Goal: Task Accomplishment & Management: Manage account settings

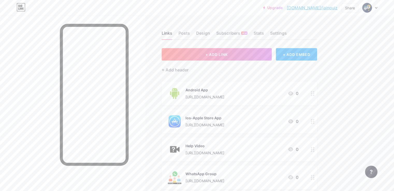
click at [377, 8] on icon at bounding box center [376, 8] width 3 height 2
click at [340, 34] on div "[DOMAIN_NAME]/jainquiz" at bounding box center [348, 36] width 40 height 4
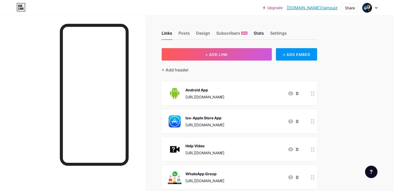
click at [264, 34] on div "Stats" at bounding box center [259, 34] width 10 height 9
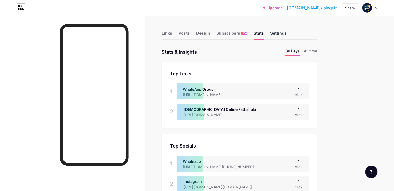
click at [287, 36] on div "Settings" at bounding box center [278, 34] width 17 height 9
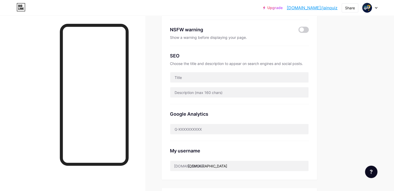
scroll to position [104, 0]
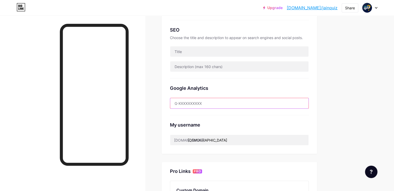
click at [220, 104] on input "text" at bounding box center [239, 103] width 138 height 10
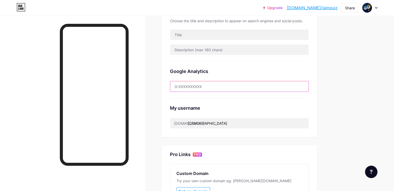
scroll to position [130, 0]
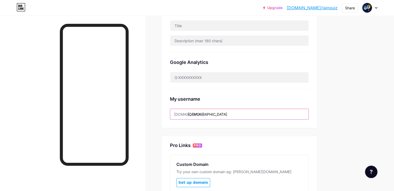
click at [220, 115] on input "[DEMOGRAPHIC_DATA]" at bounding box center [239, 114] width 138 height 10
click at [226, 115] on input "[DEMOGRAPHIC_DATA]" at bounding box center [239, 114] width 138 height 10
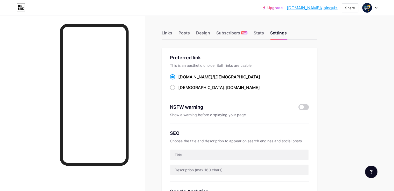
scroll to position [0, 0]
click at [264, 33] on div "Stats" at bounding box center [259, 34] width 10 height 9
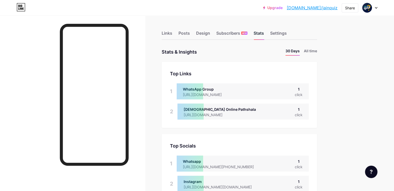
scroll to position [191, 394]
click at [247, 33] on span "NEW" at bounding box center [244, 33] width 5 height 3
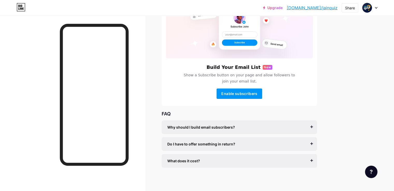
scroll to position [56, 0]
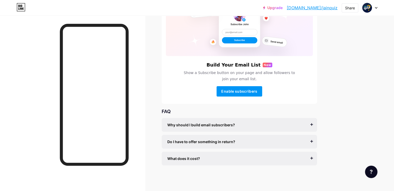
click at [230, 142] on span "Do I have to offer something in return?" at bounding box center [202, 141] width 68 height 5
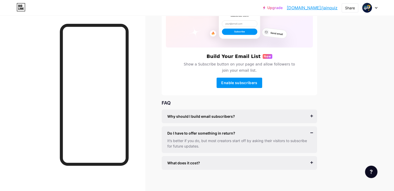
scroll to position [69, 0]
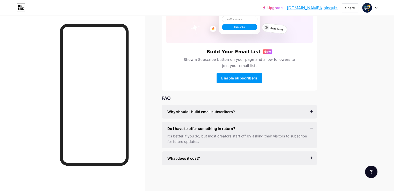
click at [226, 158] on div "What does it cost?" at bounding box center [240, 158] width 144 height 5
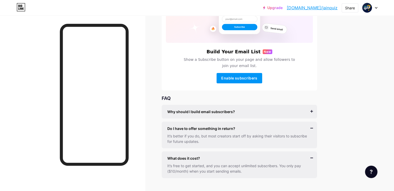
scroll to position [0, 0]
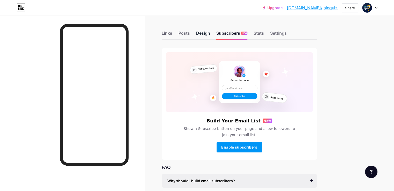
click at [210, 33] on div "Design" at bounding box center [203, 34] width 14 height 9
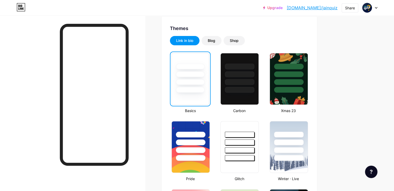
scroll to position [130, 0]
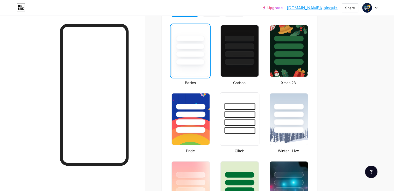
click at [255, 133] on div at bounding box center [240, 131] width 30 height 6
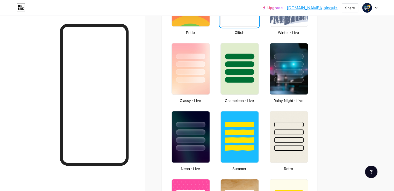
scroll to position [285, 0]
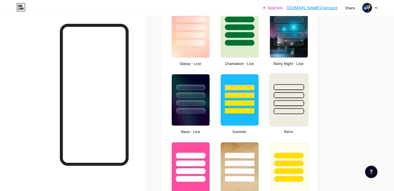
click at [303, 105] on div at bounding box center [289, 103] width 30 height 6
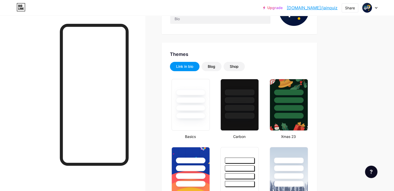
scroll to position [78, 0]
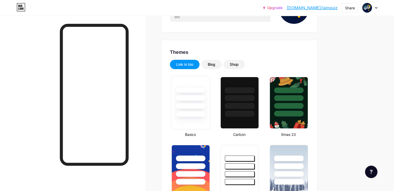
click at [206, 100] on div at bounding box center [191, 98] width 30 height 6
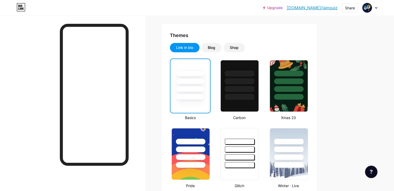
scroll to position [104, 0]
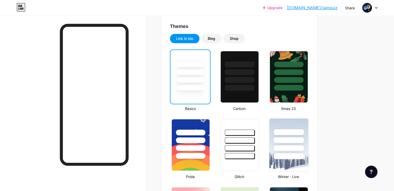
click at [308, 128] on div at bounding box center [288, 139] width 39 height 41
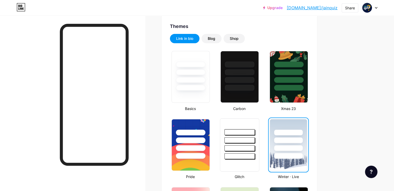
click at [255, 138] on div at bounding box center [240, 140] width 30 height 6
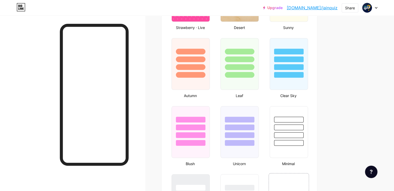
scroll to position [467, 0]
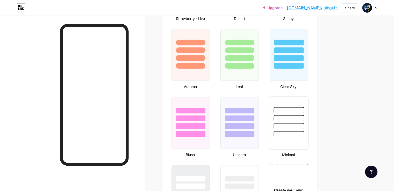
click at [304, 114] on div at bounding box center [288, 117] width 39 height 41
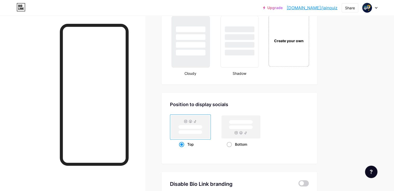
scroll to position [622, 0]
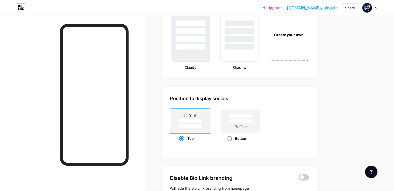
click at [256, 134] on div "Bottom" at bounding box center [241, 139] width 29 height 10
click at [230, 143] on input "Bottom" at bounding box center [228, 144] width 3 height 3
radio input "true"
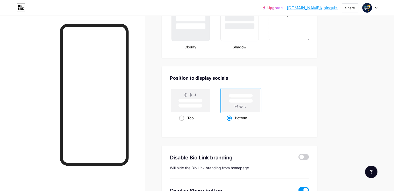
scroll to position [674, 0]
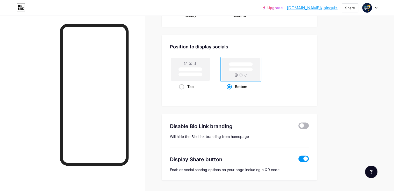
click at [309, 125] on span at bounding box center [304, 126] width 10 height 6
click at [299, 127] on input "checkbox" at bounding box center [299, 127] width 0 height 0
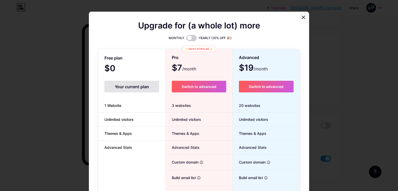
click at [302, 18] on icon at bounding box center [304, 17] width 4 height 4
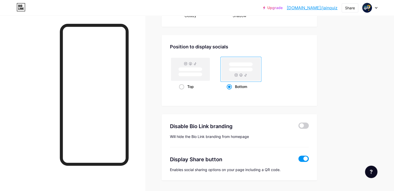
scroll to position [688, 0]
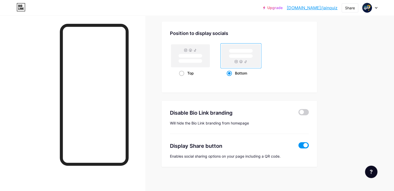
click at [309, 144] on span at bounding box center [304, 145] width 10 height 6
click at [299, 147] on input "checkbox" at bounding box center [299, 147] width 0 height 0
click at [309, 143] on span at bounding box center [304, 145] width 10 height 6
click at [299, 147] on input "checkbox" at bounding box center [299, 147] width 0 height 0
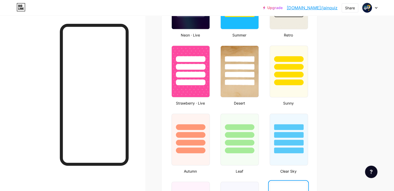
scroll to position [377, 0]
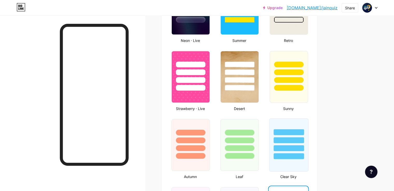
click at [304, 138] on div at bounding box center [289, 140] width 30 height 6
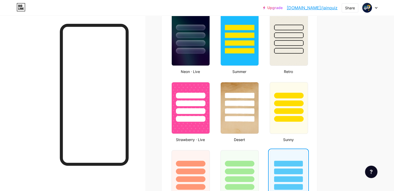
scroll to position [299, 0]
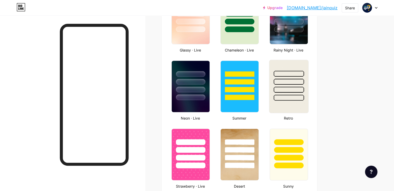
click at [308, 110] on img at bounding box center [288, 86] width 39 height 53
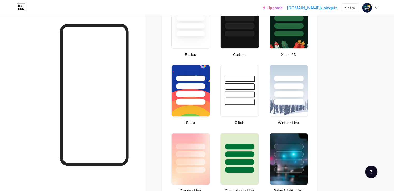
scroll to position [117, 0]
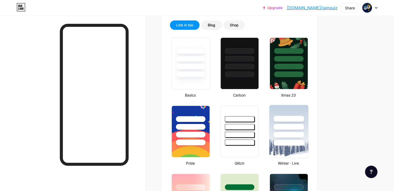
click at [304, 132] on div at bounding box center [289, 135] width 30 height 6
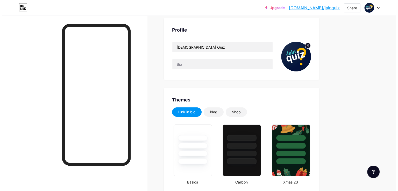
scroll to position [0, 0]
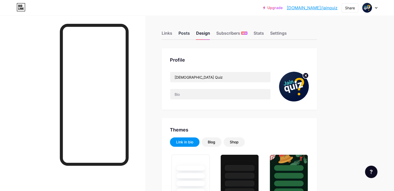
click at [190, 35] on div "Posts" at bounding box center [184, 34] width 11 height 9
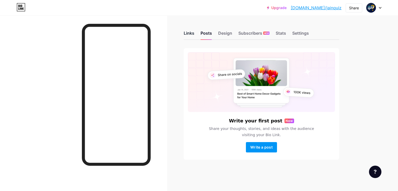
click at [190, 35] on div "Links" at bounding box center [189, 34] width 11 height 9
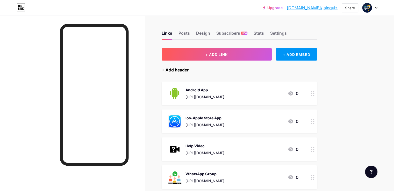
click at [189, 71] on div "+ Add header" at bounding box center [175, 70] width 27 height 6
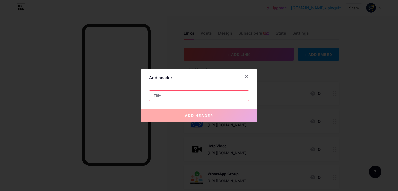
click at [188, 95] on input "text" at bounding box center [199, 96] width 100 height 10
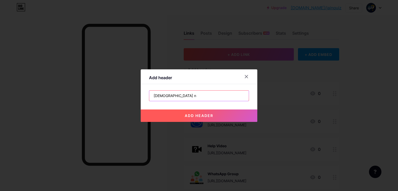
type input "[DEMOGRAPHIC_DATA] n"
click at [178, 119] on button "add header" at bounding box center [199, 116] width 117 height 12
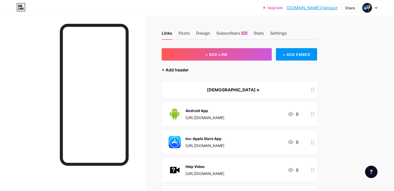
click at [189, 71] on div "+ Add header" at bounding box center [175, 70] width 27 height 6
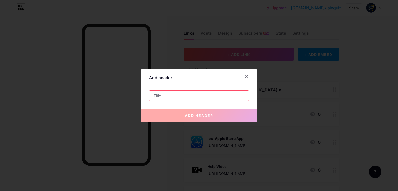
click at [181, 97] on input "text" at bounding box center [199, 96] width 100 height 10
paste input "પ્રણામ ✅ સાથે નોટ અને પેન લઈને પધારવું ✅ 2વ્હીલર અંદર વ્યવસ્થિત લાઈનસર પાર્ક ક"
type input "પ્રણામ ✅ સાથે નોટ અને પેન લઈને પધારવું ✅ 2વ્હીલર અંદર વ્યવસ્થિત લાઈનસર પાર્ક ક"
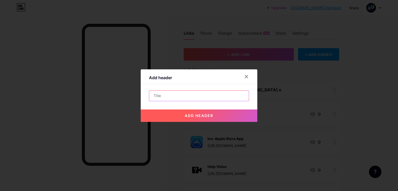
paste input "[DEMOGRAPHIC_DATA] क्विज [DEMOGRAPHIC_DATA] ક્વીઝ 🔖 *हर रोज नई नई क्विज દરરોજ અ…"
type input "[DEMOGRAPHIC_DATA] क्विज [DEMOGRAPHIC_DATA] ક્વીઝ 🔖 *हर रोज नई नई क्विज દરરોજ અ…"
click at [190, 116] on span "add header" at bounding box center [199, 116] width 29 height 4
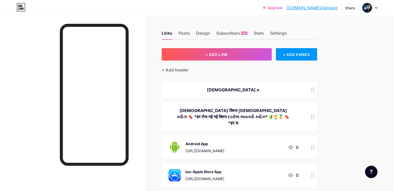
click at [271, 112] on div "[DEMOGRAPHIC_DATA] क्विज [DEMOGRAPHIC_DATA] ક્વીઝ 🔖 *हर रोज नई नई क्विज દરરોજ અ…" at bounding box center [233, 117] width 131 height 19
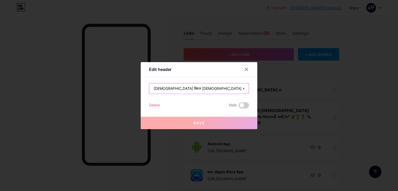
click at [191, 88] on input "[DEMOGRAPHIC_DATA] क्विज [DEMOGRAPHIC_DATA] ક્વીઝ 🔖 *हर रोज नई नई क्विज દરરોજ અ…" at bounding box center [199, 89] width 100 height 10
drag, startPoint x: 191, startPoint y: 88, endPoint x: 127, endPoint y: 88, distance: 63.3
click at [127, 88] on div "Edit header [DEMOGRAPHIC_DATA] क्विज [DEMOGRAPHIC_DATA] ક્વીઝ 🔖 *हर रोज नई नई क…" at bounding box center [199, 95] width 398 height 191
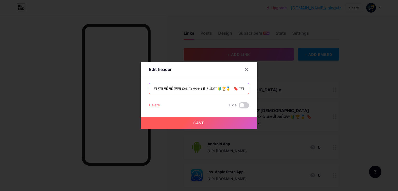
scroll to position [0, 4]
drag, startPoint x: 213, startPoint y: 88, endPoint x: 263, endPoint y: 88, distance: 49.8
click at [263, 88] on div "Edit header हर रोज नई नई क्विज દરરોજ અવનવી ક્વીઝ*🔰🏆🥇 🔖 *हर स Delete Hide Save" at bounding box center [199, 95] width 398 height 191
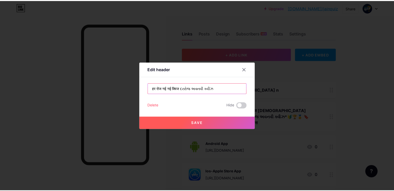
scroll to position [0, 0]
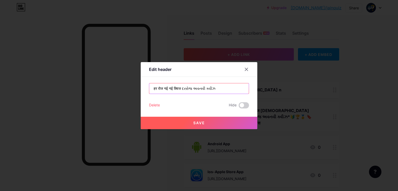
type input "हर रोज नई नई क्विज દરરોજ અવનવી ક્વીઝ"
click at [185, 122] on button "Save" at bounding box center [199, 123] width 117 height 12
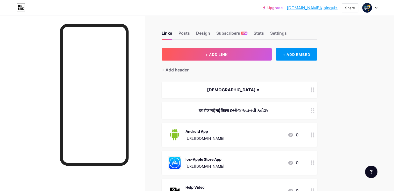
click at [271, 109] on div "हर रोज नई नई क्विज દરરોજ અવનવી ક્વીઝ" at bounding box center [233, 111] width 131 height 6
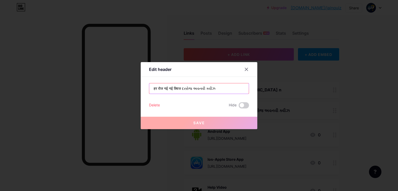
click at [181, 89] on input "हर रोज नई नई क्विज દરરોજ અવનવી ક્વીઝ" at bounding box center [199, 89] width 100 height 10
click at [182, 88] on input "हर रोज नई नई क्विज દરરોજ અવનવી ક્વીઝ" at bounding box center [199, 89] width 100 height 10
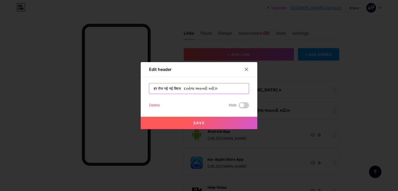
type input "हर रोज नई नई क्विज દરરોજ અવનવી ક્વીઝ"
click at [187, 120] on button "Save" at bounding box center [199, 123] width 117 height 12
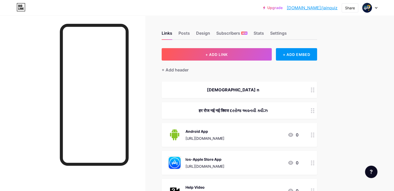
click at [252, 88] on div "[DEMOGRAPHIC_DATA] n" at bounding box center [233, 90] width 131 height 6
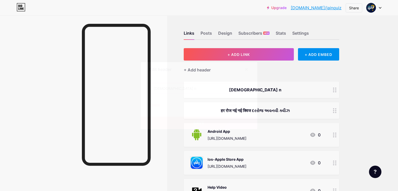
drag, startPoint x: 186, startPoint y: 87, endPoint x: 127, endPoint y: 87, distance: 59.4
click at [127, 87] on div "Edit header [DEMOGRAPHIC_DATA] n Delete Hide Save" at bounding box center [199, 95] width 398 height 191
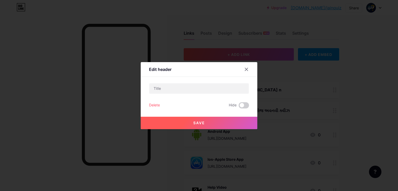
click at [156, 106] on div "Delete" at bounding box center [154, 105] width 11 height 6
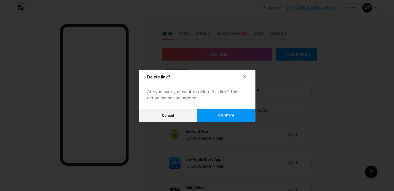
click at [213, 114] on button "Confirm" at bounding box center [226, 115] width 58 height 12
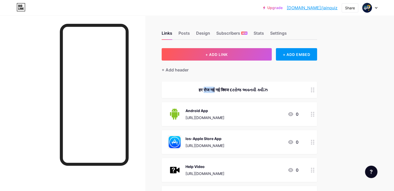
drag, startPoint x: 231, startPoint y: 71, endPoint x: 231, endPoint y: 77, distance: 6.5
click at [231, 77] on div "+ ADD LINK + ADD EMBED + Add header हर रोज नई नई क्विज દરરોજ અવનવી ક્વીઝ Androi…" at bounding box center [240, 190] width 156 height 285
click at [225, 75] on div "+ ADD LINK + ADD EMBED + Add header हर रोज नई नई क्विज દરરોજ અવનવી ક્વીઝ Androi…" at bounding box center [240, 190] width 156 height 285
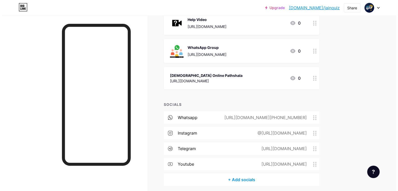
scroll to position [168, 0]
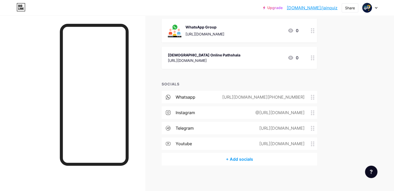
click at [261, 159] on div "+ Add socials" at bounding box center [240, 159] width 156 height 12
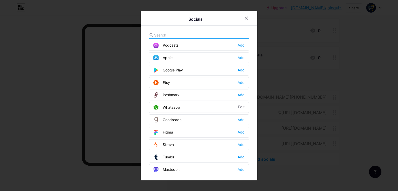
scroll to position [389, 0]
click at [241, 68] on div "Add" at bounding box center [241, 69] width 7 height 5
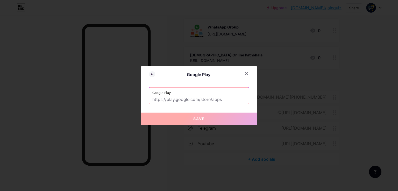
click at [165, 101] on input "text" at bounding box center [198, 99] width 93 height 9
paste input "[URL][DOMAIN_NAME]"
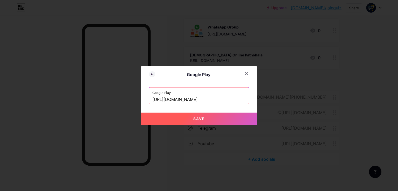
scroll to position [0, 38]
type input "[URL][DOMAIN_NAME]"
click at [197, 117] on span "Save" at bounding box center [199, 119] width 12 height 4
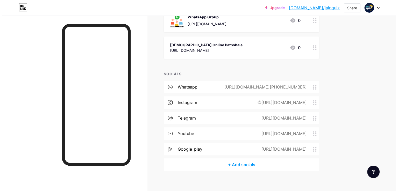
scroll to position [183, 0]
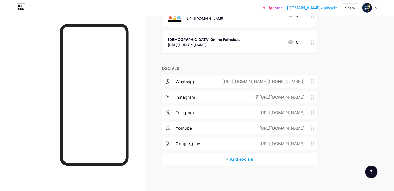
click at [262, 160] on div "+ Add socials" at bounding box center [240, 159] width 156 height 12
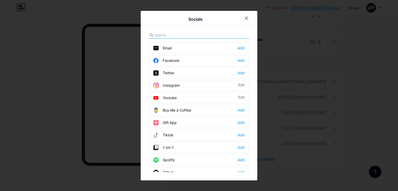
click at [173, 37] on input "text" at bounding box center [182, 34] width 57 height 5
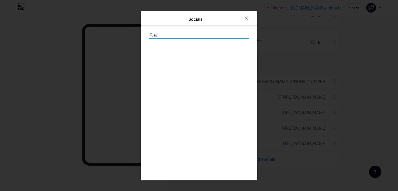
type input "i"
type input "appl"
click at [240, 49] on div "Add" at bounding box center [241, 48] width 7 height 5
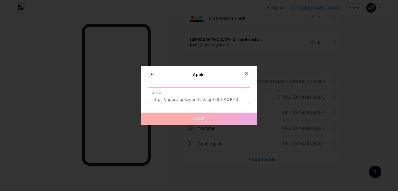
click at [204, 102] on input "text" at bounding box center [198, 99] width 93 height 9
paste input "[URL][DOMAIN_NAME]"
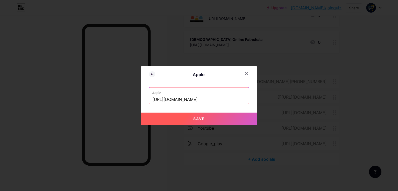
type input "[URL][DOMAIN_NAME]"
click at [198, 119] on span "Save" at bounding box center [199, 119] width 12 height 4
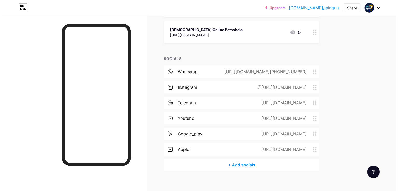
scroll to position [199, 0]
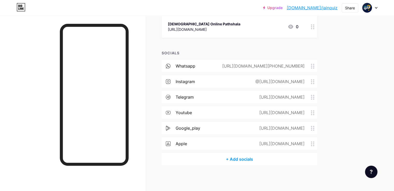
click at [263, 160] on div "+ Add socials" at bounding box center [240, 159] width 156 height 12
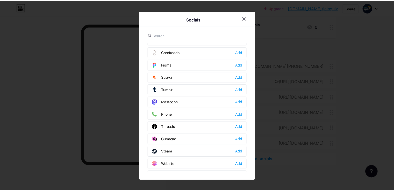
scroll to position [463, 0]
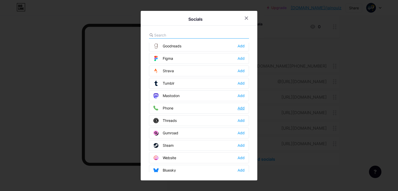
click at [240, 106] on div "Add" at bounding box center [241, 108] width 7 height 5
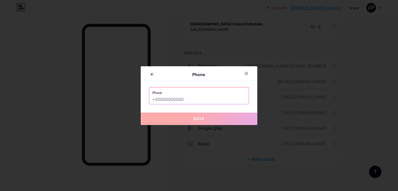
click at [160, 99] on input "text" at bounding box center [198, 99] width 93 height 9
paste input "[PHONE_NUMBER]"
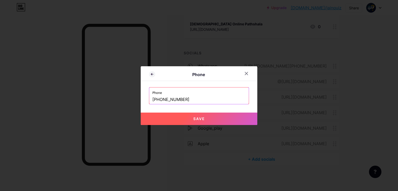
click at [157, 101] on input "[PHONE_NUMBER]" at bounding box center [198, 99] width 93 height 9
click at [166, 120] on button "Save" at bounding box center [199, 119] width 117 height 12
type input "tel:[PHONE_NUMBER]"
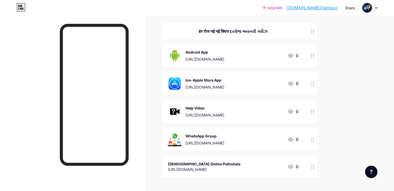
scroll to position [0, 0]
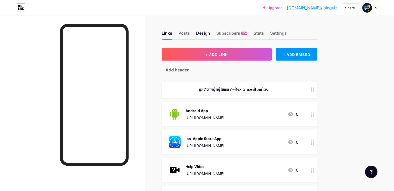
click at [210, 32] on div "Design" at bounding box center [203, 34] width 14 height 9
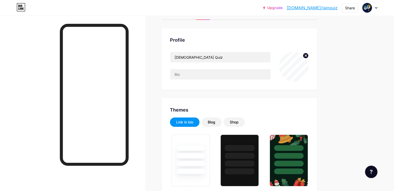
scroll to position [52, 0]
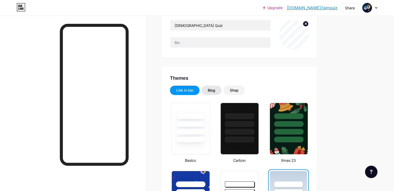
click at [216, 91] on div "Blog" at bounding box center [212, 90] width 8 height 5
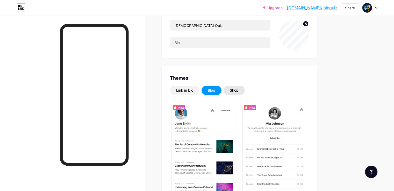
click at [239, 92] on div "Shop" at bounding box center [234, 90] width 9 height 5
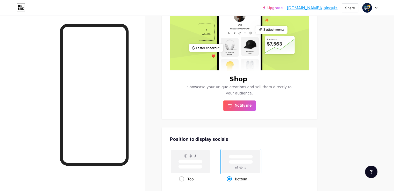
scroll to position [182, 0]
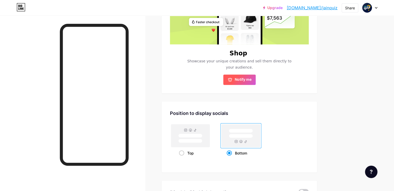
click at [252, 80] on span "Notify me" at bounding box center [243, 79] width 17 height 5
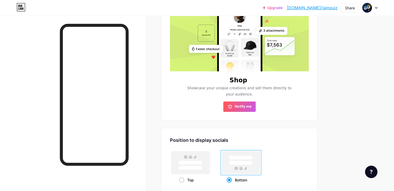
scroll to position [78, 0]
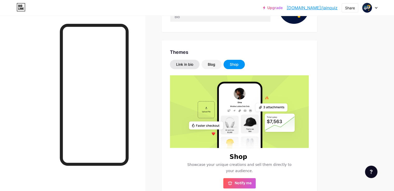
click at [200, 64] on div "Link in bio" at bounding box center [185, 64] width 30 height 9
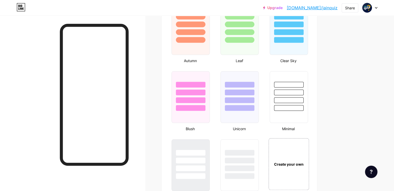
scroll to position [519, 0]
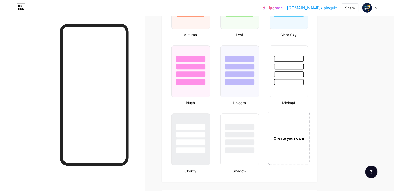
click at [303, 133] on div "Create your own" at bounding box center [289, 138] width 42 height 53
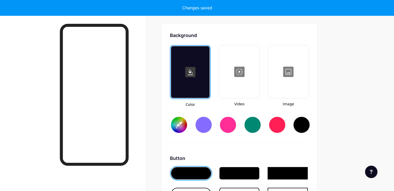
scroll to position [687, 0]
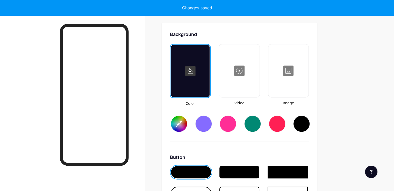
type input "#ffffff"
type input "#000000"
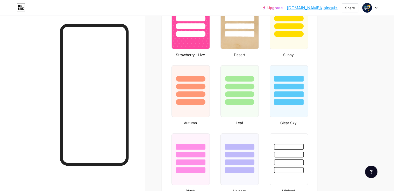
scroll to position [475, 0]
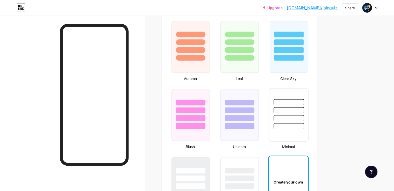
click at [304, 117] on div at bounding box center [289, 118] width 30 height 6
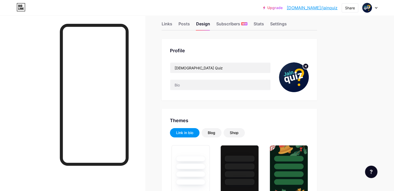
scroll to position [0, 0]
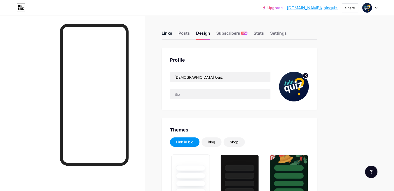
click at [172, 33] on div "Links" at bounding box center [167, 34] width 11 height 9
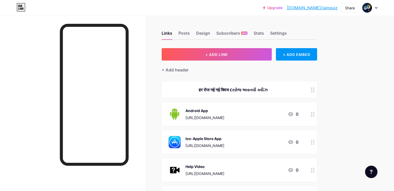
scroll to position [156, 0]
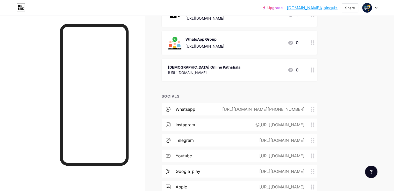
drag, startPoint x: 334, startPoint y: 72, endPoint x: 230, endPoint y: 70, distance: 103.5
click at [230, 70] on div "[URL][DOMAIN_NAME]" at bounding box center [204, 72] width 73 height 5
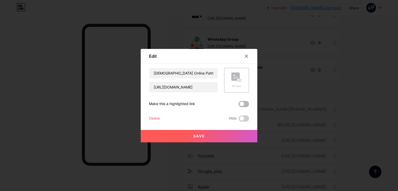
click at [245, 106] on span at bounding box center [244, 104] width 10 height 6
click at [239, 106] on input "checkbox" at bounding box center [239, 106] width 0 height 0
click at [200, 138] on button "Save" at bounding box center [199, 136] width 117 height 12
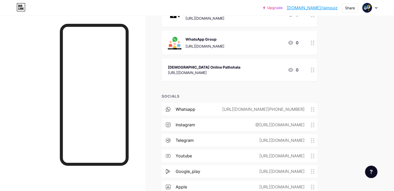
click at [299, 70] on div "0" at bounding box center [293, 70] width 11 height 6
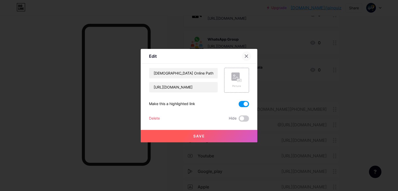
click at [245, 57] on icon at bounding box center [247, 56] width 4 height 4
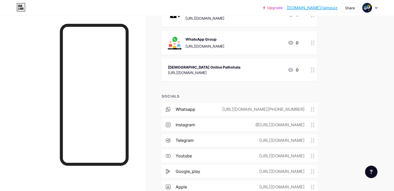
click at [241, 71] on div "[URL][DOMAIN_NAME]" at bounding box center [204, 72] width 73 height 5
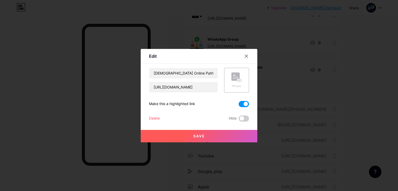
click at [154, 120] on div "Delete" at bounding box center [154, 119] width 11 height 6
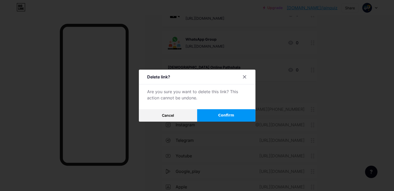
click at [221, 115] on span "Confirm" at bounding box center [226, 115] width 16 height 5
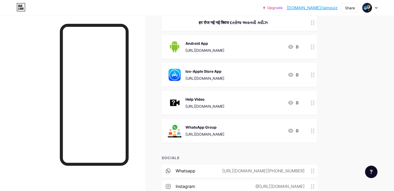
scroll to position [58, 0]
